Goal: Information Seeking & Learning: Check status

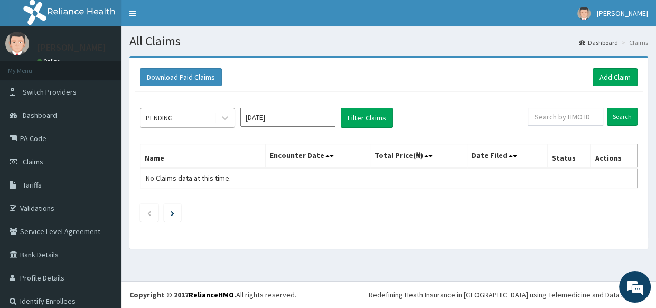
click at [178, 115] on div "PENDING" at bounding box center [176, 117] width 73 height 17
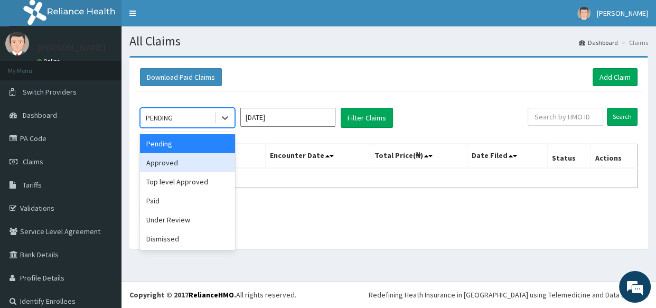
click at [194, 164] on div "Approved" at bounding box center [187, 162] width 95 height 19
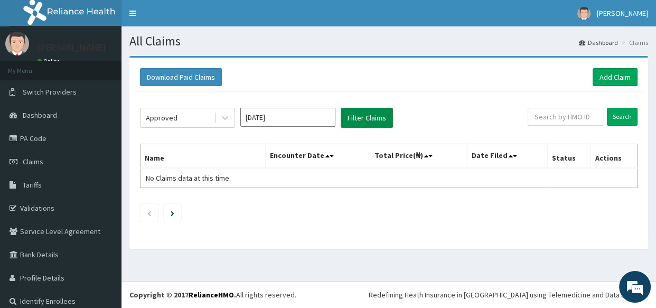
click at [367, 117] on button "Filter Claims" at bounding box center [367, 118] width 52 height 20
click at [360, 121] on button "Filter Claims" at bounding box center [367, 118] width 52 height 20
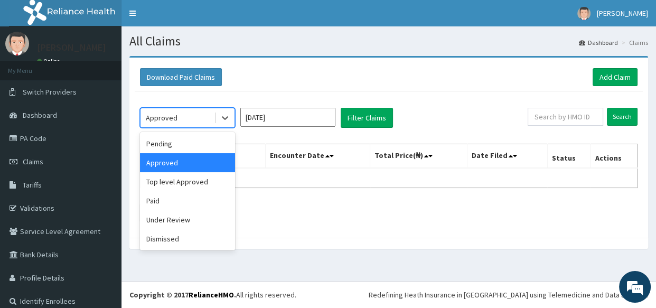
click at [195, 114] on div "Approved" at bounding box center [176, 117] width 73 height 17
click at [199, 180] on div "Top level Approved" at bounding box center [187, 181] width 95 height 19
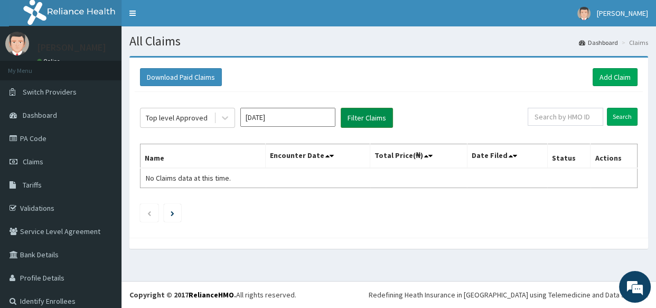
click at [353, 118] on button "Filter Claims" at bounding box center [367, 118] width 52 height 20
click at [369, 118] on button "Filter Claims" at bounding box center [367, 118] width 52 height 20
click at [384, 119] on button "Filter Claims" at bounding box center [367, 118] width 52 height 20
click at [194, 120] on div "Top level Approved" at bounding box center [177, 117] width 62 height 11
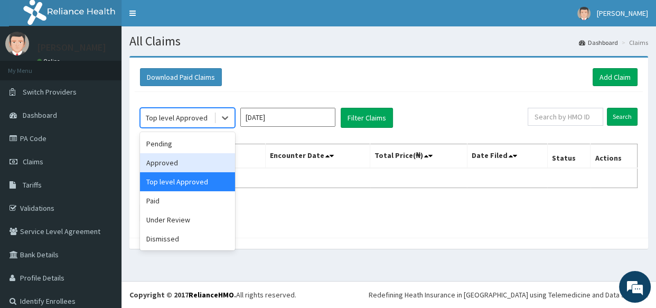
click at [195, 168] on div "Approved" at bounding box center [187, 162] width 95 height 19
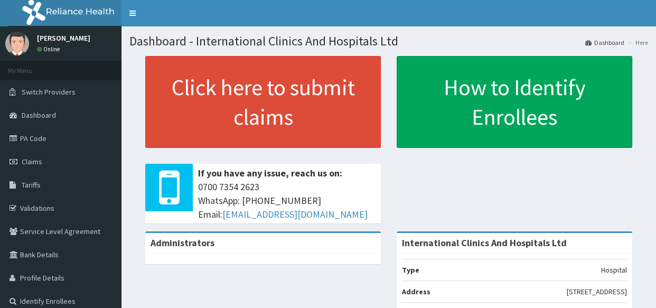
click at [69, 167] on link "Claims" at bounding box center [60, 161] width 121 height 23
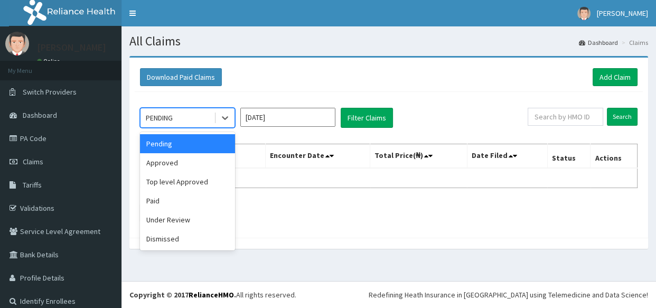
click at [177, 119] on div "PENDING" at bounding box center [176, 117] width 73 height 17
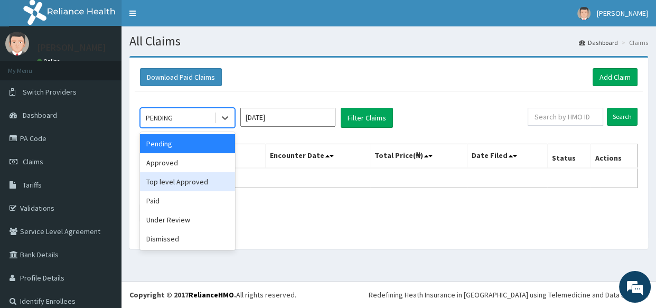
click at [192, 179] on div "Top level Approved" at bounding box center [187, 181] width 95 height 19
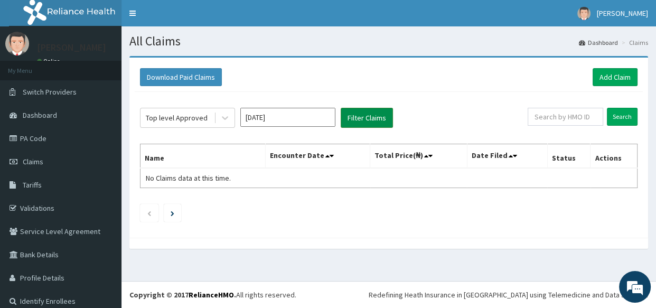
click at [379, 112] on button "Filter Claims" at bounding box center [367, 118] width 52 height 20
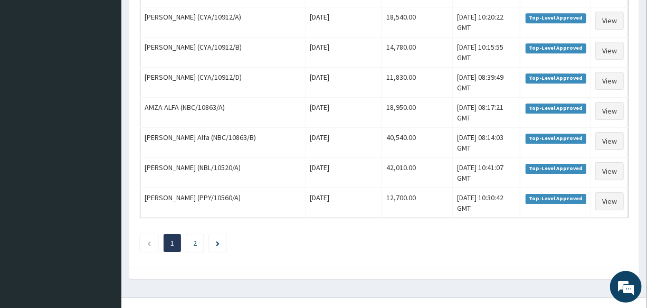
scroll to position [1479, 0]
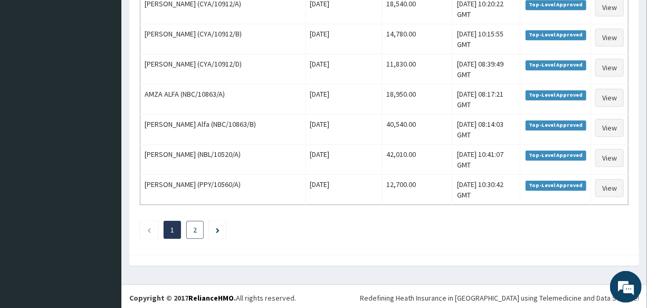
click at [191, 231] on li "2" at bounding box center [194, 230] width 17 height 18
click at [195, 231] on li "2" at bounding box center [194, 230] width 17 height 18
click at [195, 225] on link "2" at bounding box center [195, 230] width 4 height 10
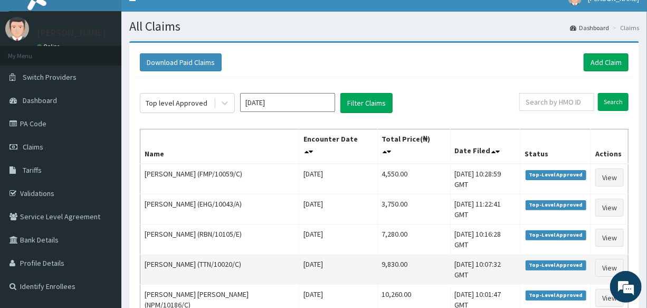
scroll to position [0, 0]
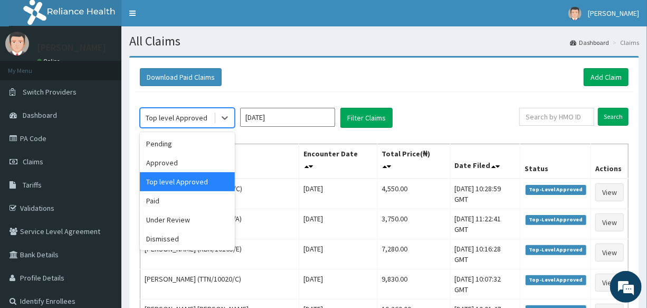
click at [197, 118] on div "Top level Approved" at bounding box center [177, 117] width 62 height 11
click at [294, 120] on input "[DATE]" at bounding box center [287, 117] width 95 height 19
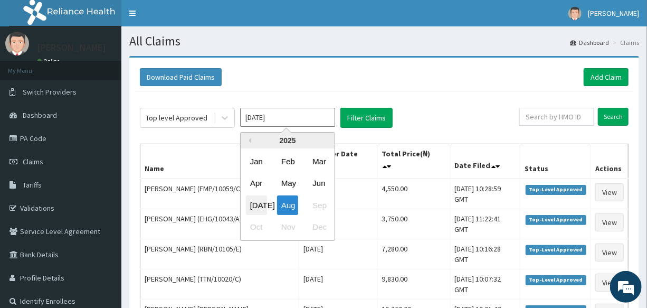
click at [259, 202] on div "[DATE]" at bounding box center [256, 205] width 21 height 20
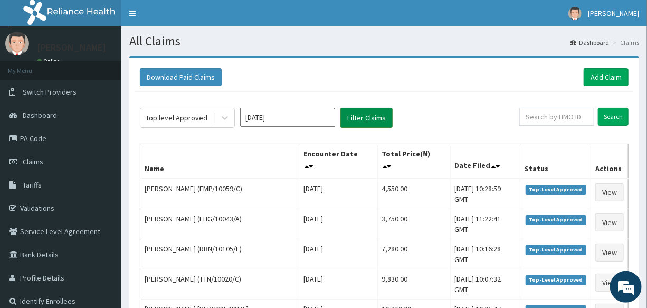
click at [369, 120] on button "Filter Claims" at bounding box center [367, 118] width 52 height 20
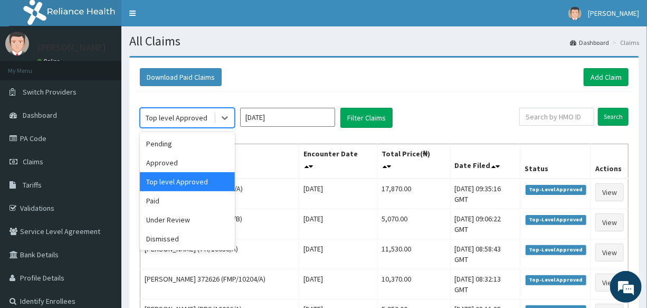
click at [161, 119] on div "Top level Approved" at bounding box center [177, 117] width 62 height 11
click at [185, 160] on div "Approved" at bounding box center [187, 162] width 95 height 19
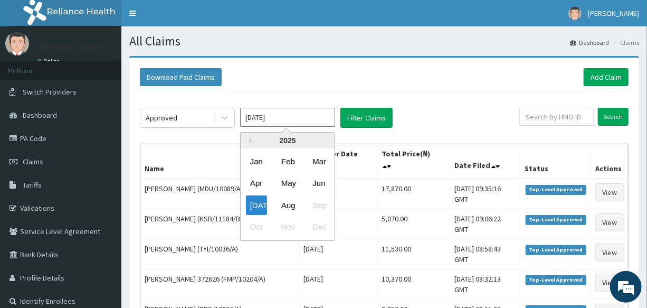
click at [301, 116] on input "[DATE]" at bounding box center [287, 117] width 95 height 19
drag, startPoint x: 291, startPoint y: 203, endPoint x: 382, endPoint y: 142, distance: 109.5
click at [291, 202] on div "Aug" at bounding box center [287, 205] width 21 height 20
type input "[DATE]"
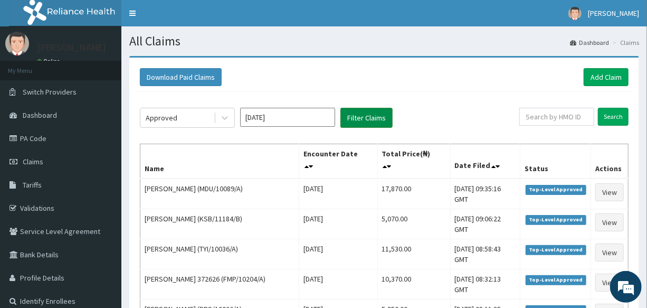
click at [371, 114] on button "Filter Claims" at bounding box center [367, 118] width 52 height 20
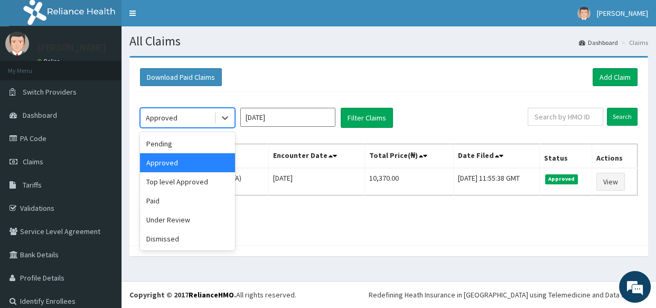
click at [194, 114] on div "Approved" at bounding box center [176, 117] width 73 height 17
click at [195, 198] on div "Paid" at bounding box center [187, 200] width 95 height 19
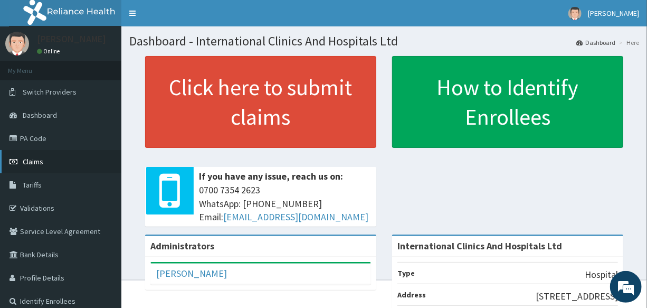
click at [49, 162] on link "Claims" at bounding box center [60, 161] width 121 height 23
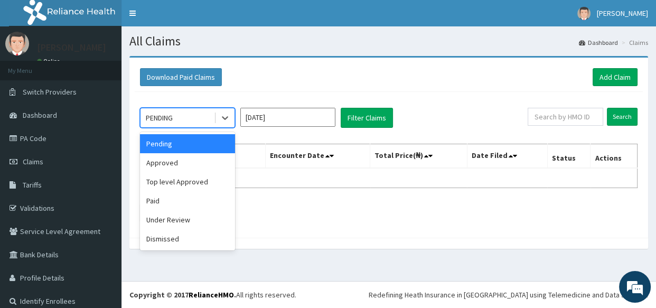
click at [190, 117] on div "PENDING" at bounding box center [176, 117] width 73 height 17
click at [190, 180] on div "Top level Approved" at bounding box center [187, 181] width 95 height 19
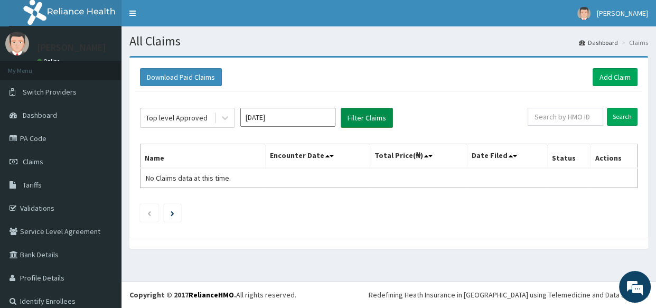
click at [377, 115] on button "Filter Claims" at bounding box center [367, 118] width 52 height 20
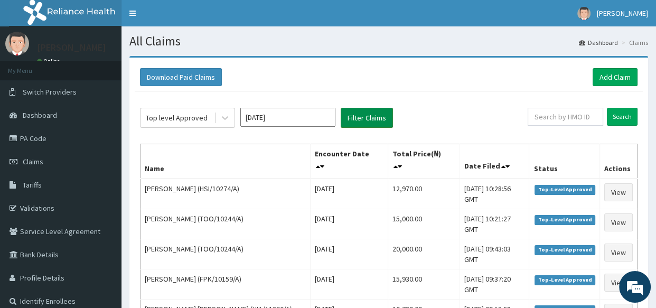
click at [377, 115] on button "Filter Claims" at bounding box center [367, 118] width 52 height 20
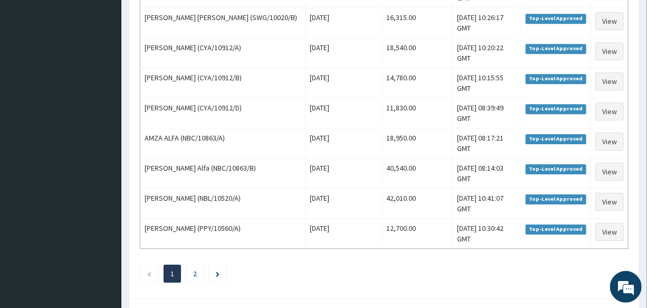
scroll to position [1479, 0]
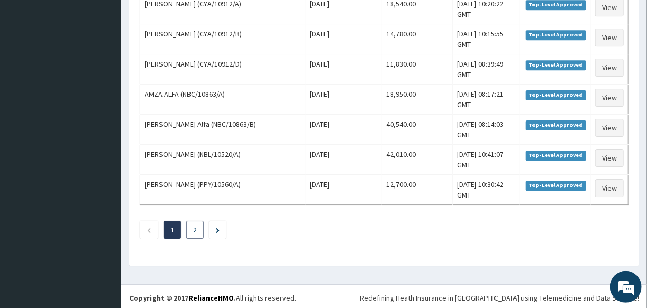
click at [195, 228] on link "2" at bounding box center [195, 230] width 4 height 10
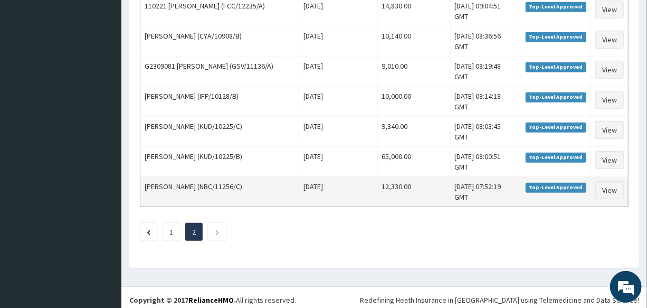
scroll to position [334, 0]
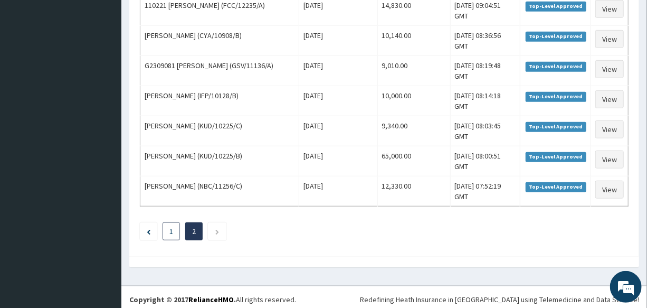
click at [164, 227] on li "1" at bounding box center [171, 231] width 17 height 18
click at [167, 227] on li "1" at bounding box center [171, 231] width 17 height 18
click at [168, 228] on li "1" at bounding box center [171, 231] width 17 height 18
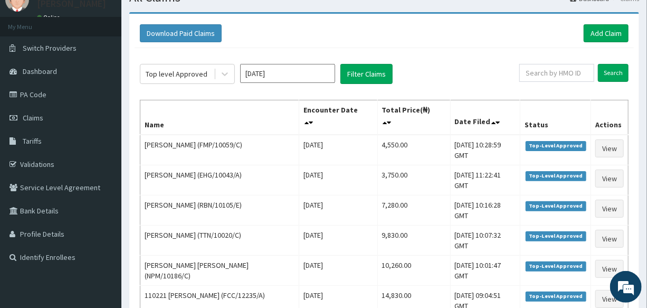
scroll to position [0, 0]
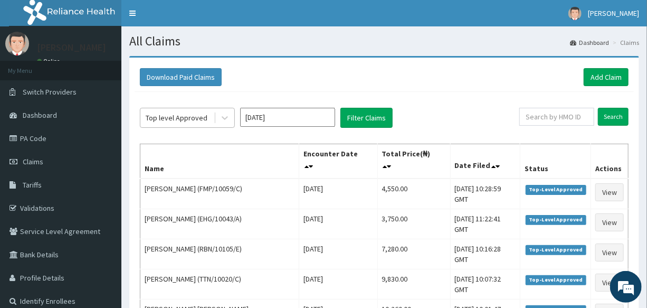
click at [188, 109] on div "Top level Approved" at bounding box center [176, 117] width 73 height 17
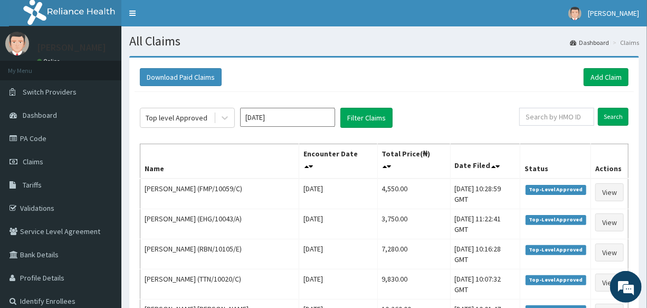
click at [285, 120] on input "[DATE]" at bounding box center [287, 117] width 95 height 19
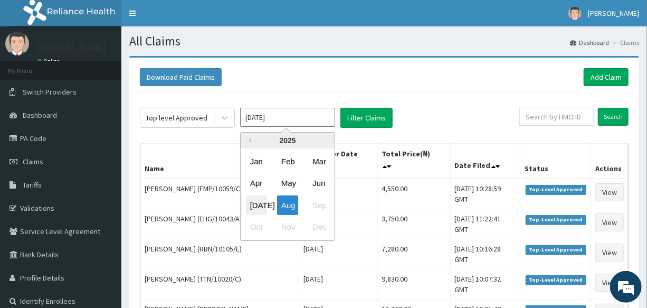
click at [256, 208] on div "[DATE]" at bounding box center [256, 205] width 21 height 20
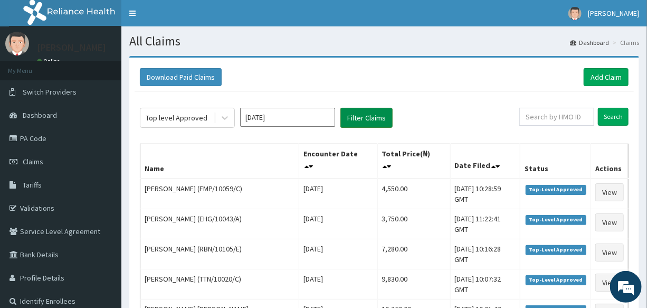
click at [364, 116] on button "Filter Claims" at bounding box center [367, 118] width 52 height 20
click at [365, 116] on button "Filter Claims" at bounding box center [367, 118] width 52 height 20
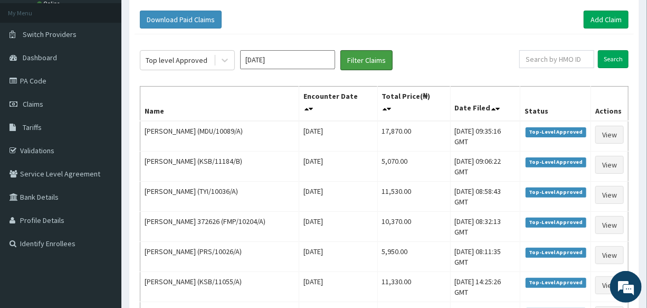
scroll to position [48, 0]
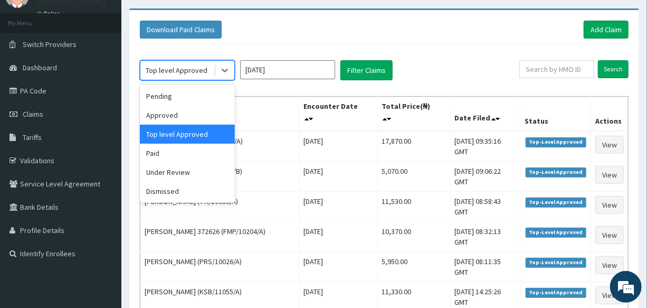
click at [188, 69] on div "Top level Approved" at bounding box center [177, 70] width 62 height 11
click at [172, 174] on div "Under Review" at bounding box center [187, 172] width 95 height 19
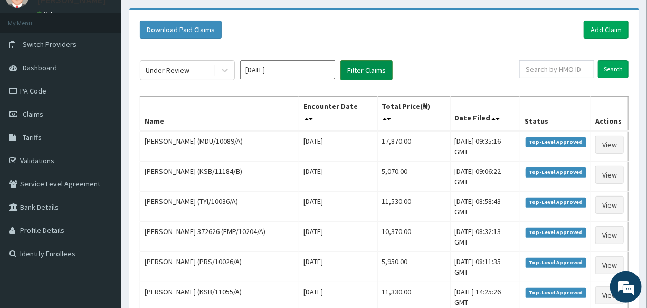
click at [374, 70] on button "Filter Claims" at bounding box center [367, 70] width 52 height 20
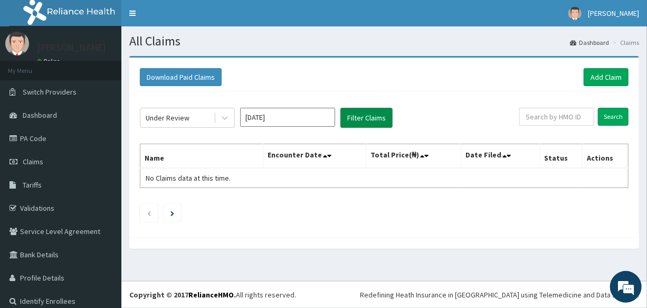
scroll to position [0, 0]
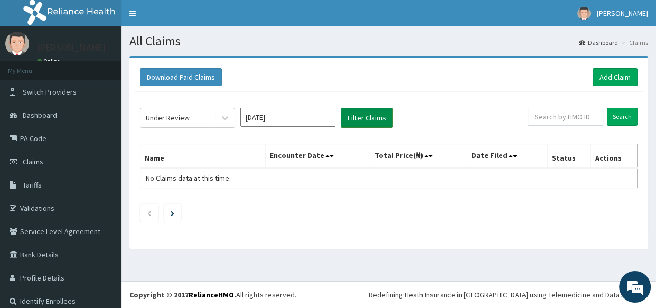
click at [374, 70] on div "Download Paid Claims Add Claim × Note you can only download claims within a max…" at bounding box center [388, 148] width 518 height 180
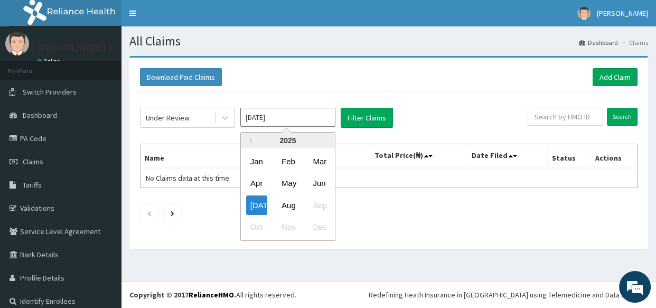
click at [286, 116] on input "[DATE]" at bounding box center [287, 117] width 95 height 19
click at [284, 196] on div "Aug" at bounding box center [287, 205] width 21 height 20
type input "[DATE]"
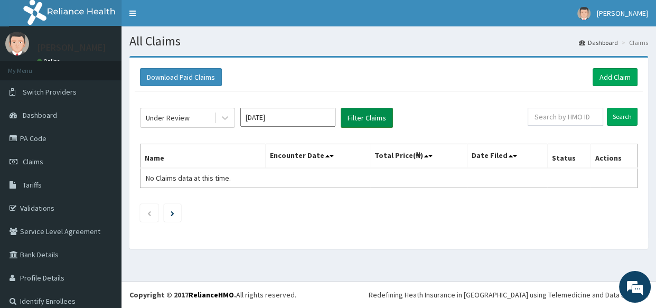
click at [378, 115] on button "Filter Claims" at bounding box center [367, 118] width 52 height 20
click at [375, 118] on button "Filter Claims" at bounding box center [367, 118] width 52 height 20
click at [370, 118] on button "Filter Claims" at bounding box center [367, 118] width 52 height 20
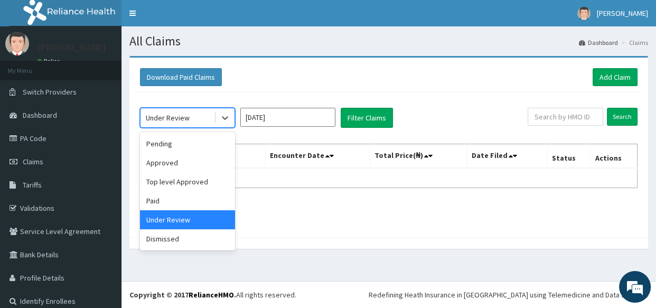
click at [175, 115] on div "Under Review" at bounding box center [168, 117] width 44 height 11
click at [177, 147] on div "Pending" at bounding box center [187, 143] width 95 height 19
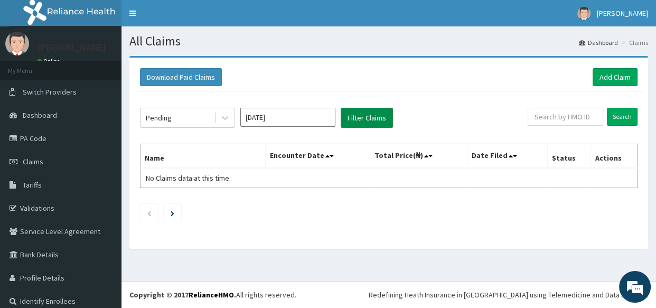
click at [358, 120] on button "Filter Claims" at bounding box center [367, 118] width 52 height 20
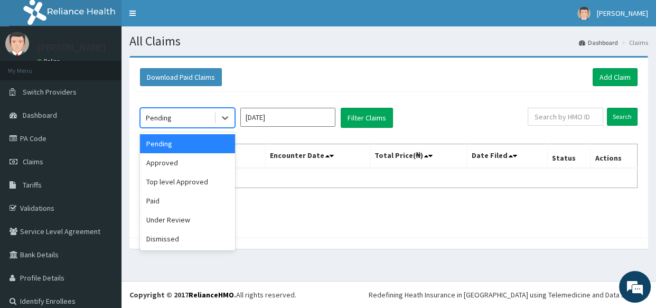
click at [169, 116] on div "Pending" at bounding box center [159, 117] width 26 height 11
click at [183, 237] on div "Dismissed" at bounding box center [187, 238] width 95 height 19
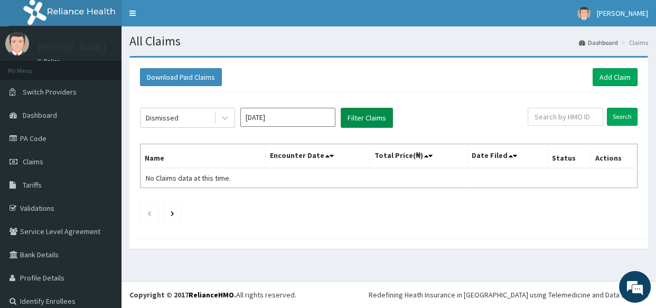
click at [359, 121] on button "Filter Claims" at bounding box center [367, 118] width 52 height 20
click at [359, 119] on button "Filter Claims" at bounding box center [367, 118] width 52 height 20
click at [276, 116] on input "[DATE]" at bounding box center [287, 117] width 95 height 19
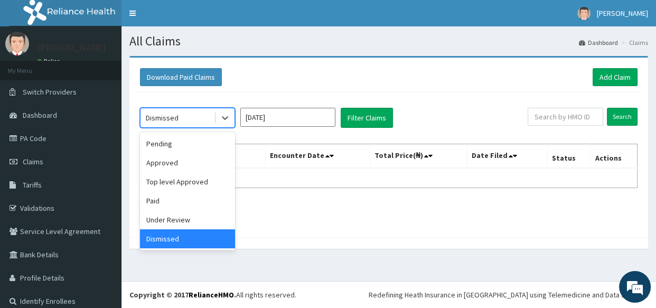
click at [171, 113] on div "Dismissed" at bounding box center [162, 117] width 33 height 11
click at [190, 193] on div "Paid" at bounding box center [187, 200] width 95 height 19
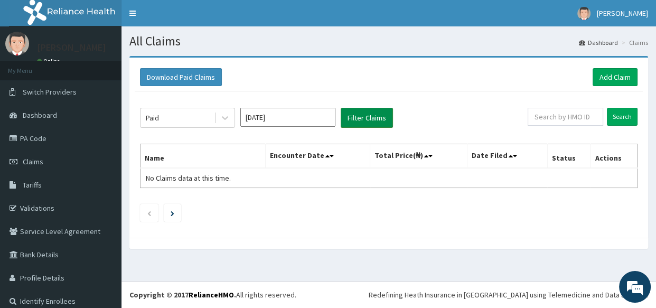
click at [355, 119] on button "Filter Claims" at bounding box center [367, 118] width 52 height 20
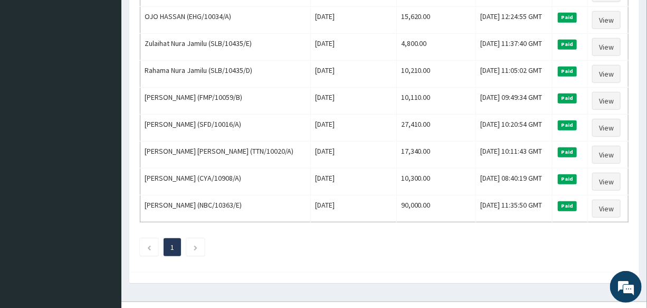
scroll to position [368, 0]
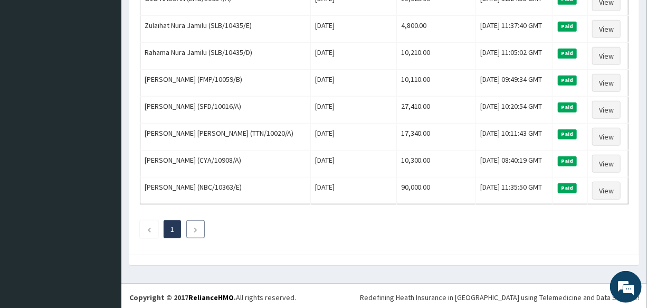
click at [195, 227] on icon "Next page" at bounding box center [195, 230] width 5 height 6
click at [145, 225] on li at bounding box center [149, 229] width 18 height 18
click at [193, 227] on icon "Next page" at bounding box center [195, 230] width 5 height 6
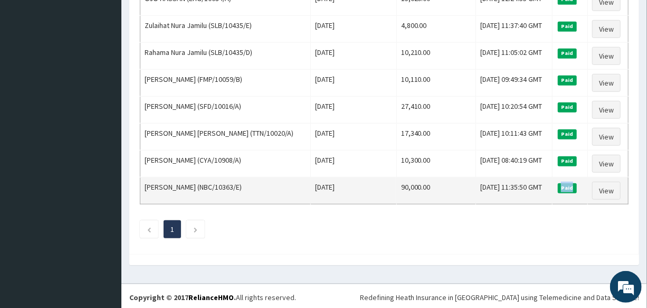
drag, startPoint x: 563, startPoint y: 186, endPoint x: 582, endPoint y: 188, distance: 19.1
click at [582, 188] on td "Paid" at bounding box center [570, 190] width 35 height 27
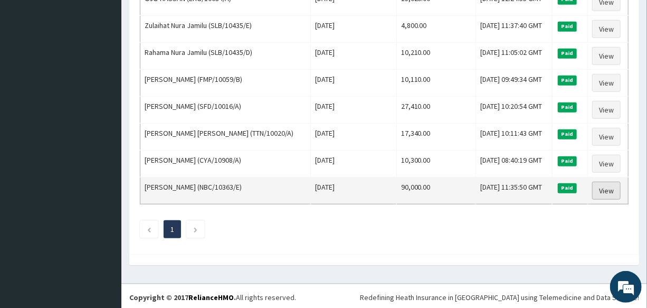
click at [605, 193] on link "View" at bounding box center [606, 191] width 29 height 18
